Goal: Transaction & Acquisition: Purchase product/service

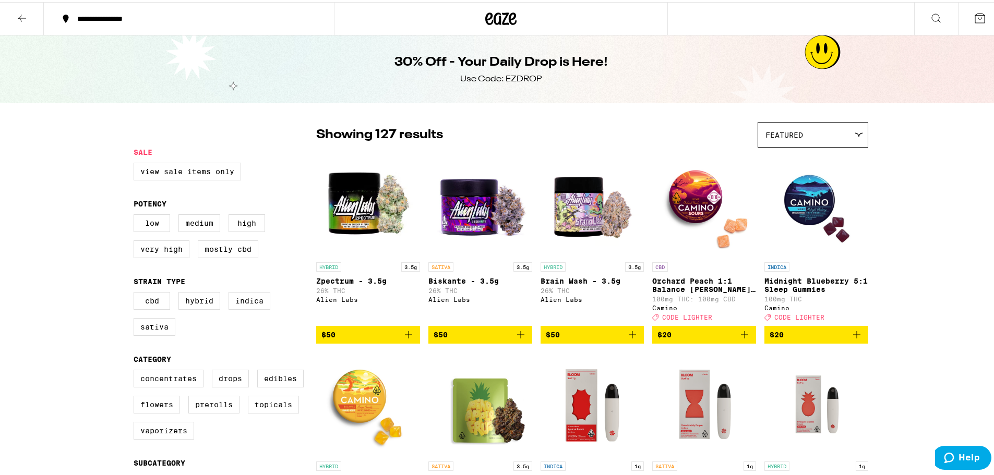
click at [494, 15] on icon at bounding box center [502, 16] width 16 height 13
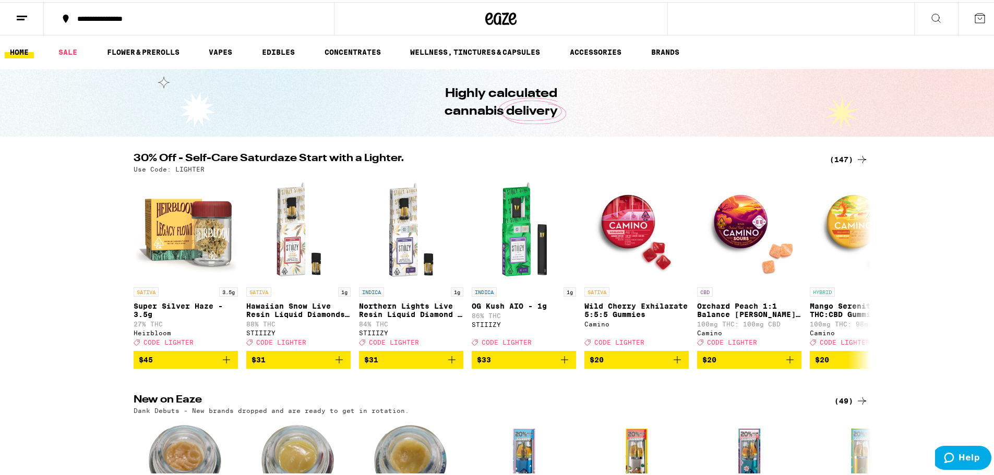
click at [841, 155] on div "(147)" at bounding box center [849, 157] width 39 height 13
click at [859, 158] on icon at bounding box center [862, 157] width 8 height 7
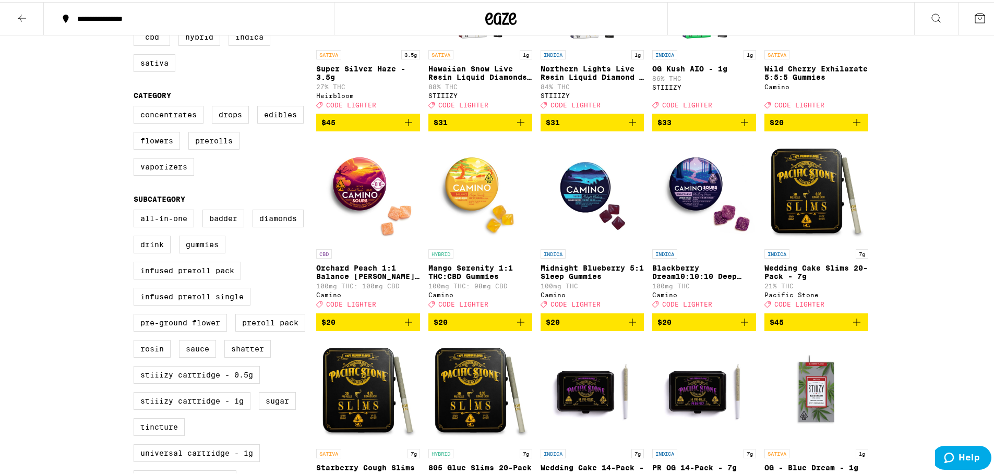
scroll to position [222, 0]
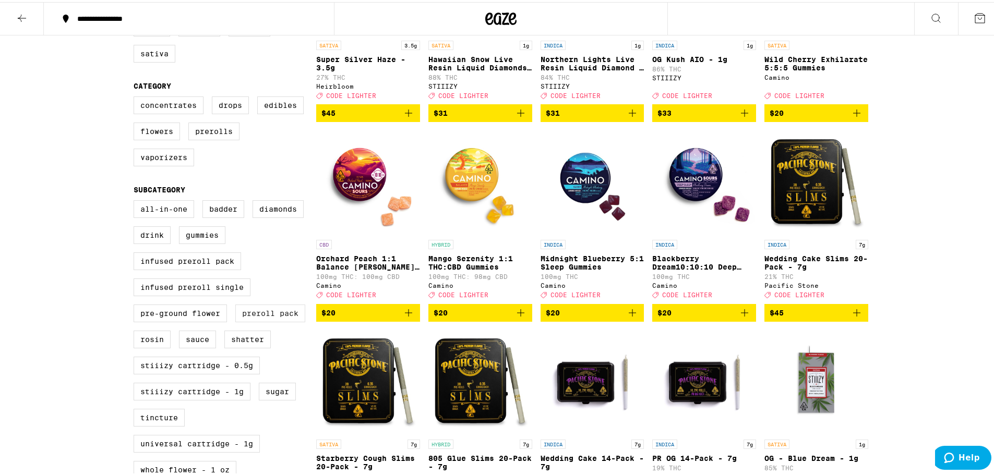
click at [270, 320] on label "Preroll Pack" at bounding box center [270, 312] width 70 height 18
click at [136, 200] on input "Preroll Pack" at bounding box center [136, 200] width 1 height 1
checkbox input "true"
